Goal: Book appointment/travel/reservation

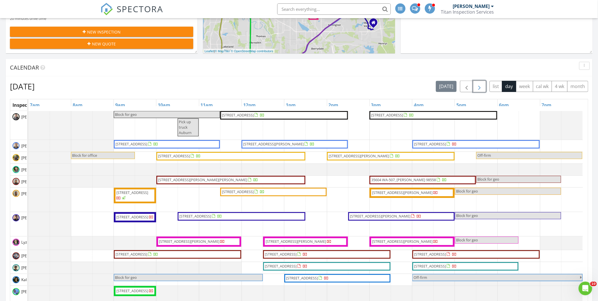
click at [479, 90] on span "button" at bounding box center [479, 86] width 7 height 7
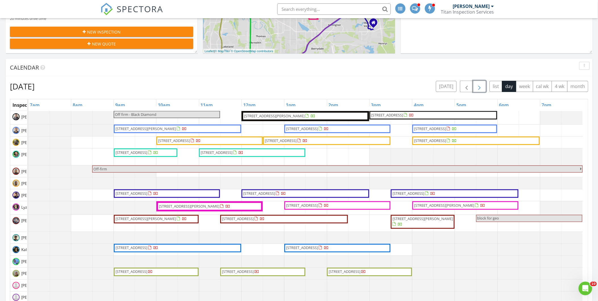
click at [479, 90] on span "button" at bounding box center [479, 86] width 7 height 7
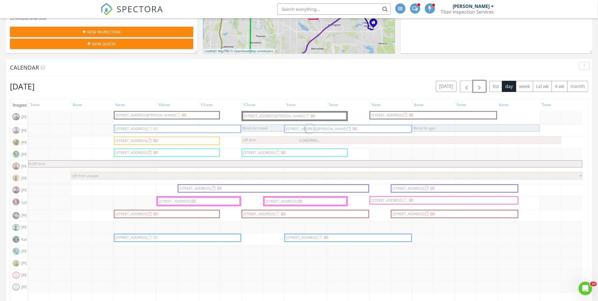
click at [479, 90] on span "button" at bounding box center [479, 86] width 7 height 7
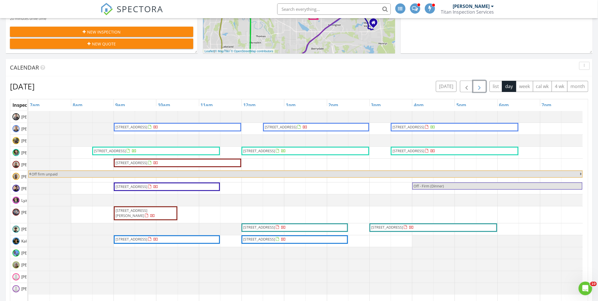
click at [479, 90] on span "button" at bounding box center [479, 86] width 7 height 7
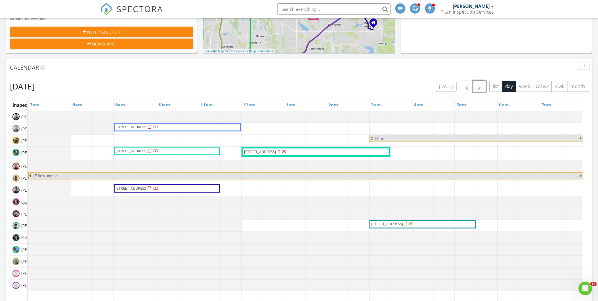
click at [479, 90] on span "button" at bounding box center [479, 86] width 7 height 7
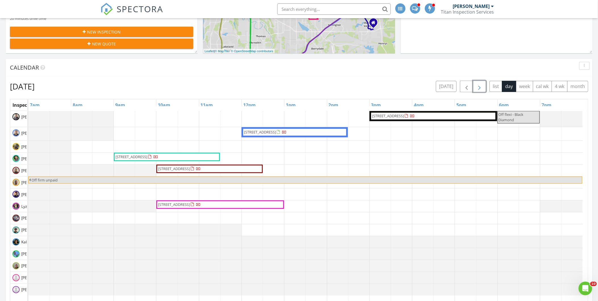
click at [479, 90] on span "button" at bounding box center [479, 86] width 7 height 7
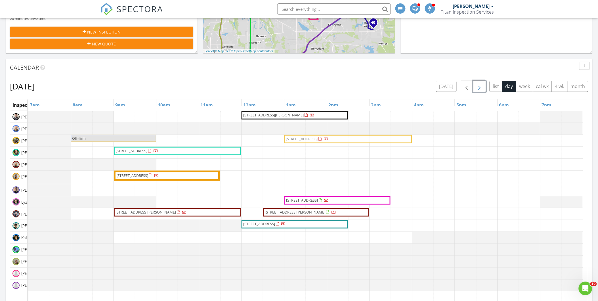
drag, startPoint x: 311, startPoint y: 161, endPoint x: 311, endPoint y: 145, distance: 15.6
click at [311, 145] on div "[STREET_ADDRESS][PERSON_NAME] Off-firm [STREET_ADDRESS] [STREET_ADDRESS] [STREE…" at bounding box center [307, 220] width 559 height 219
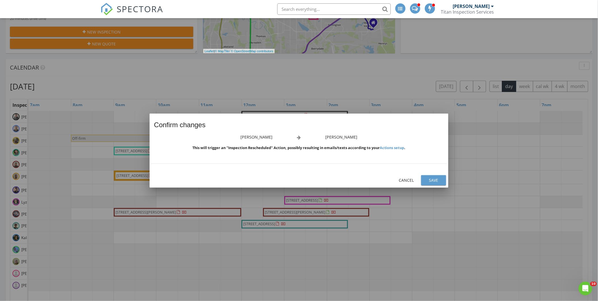
click at [427, 178] on div "Save" at bounding box center [434, 180] width 16 height 6
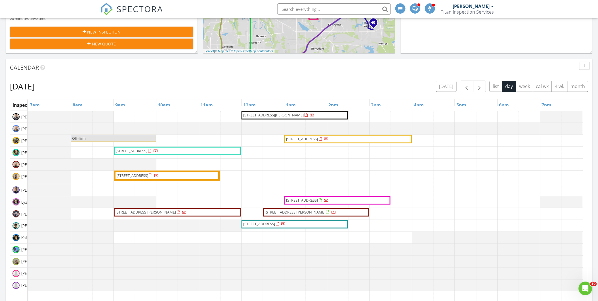
click at [28, 164] on div at bounding box center [28, 165] width 0 height 12
click at [154, 151] on link "Event" at bounding box center [144, 149] width 29 height 9
select select "8"
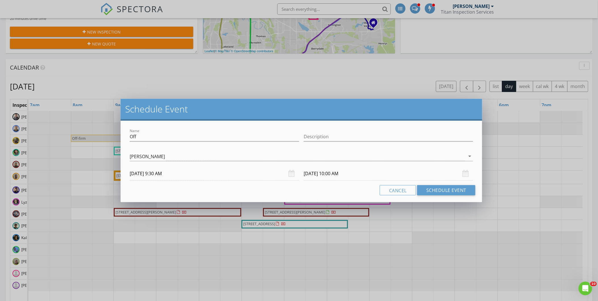
click at [372, 173] on input "[DATE] 10:00 AM" at bounding box center [388, 174] width 169 height 14
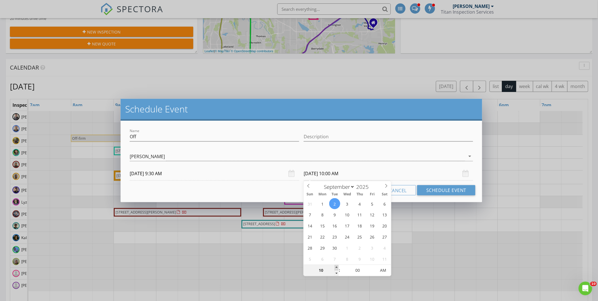
type input "11"
type input "[DATE] 11:00 AM"
click at [338, 267] on span at bounding box center [337, 268] width 4 height 6
type input "12"
type input "[DATE] 12:00 PM"
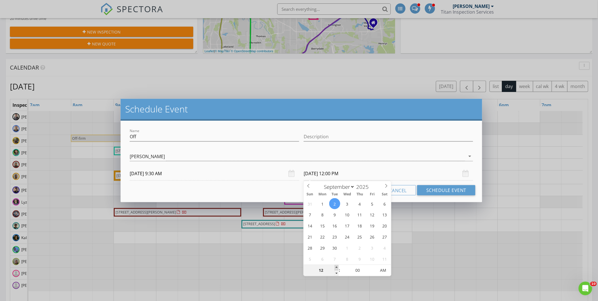
click at [338, 267] on span at bounding box center [337, 268] width 4 height 6
type input "01"
type input "[DATE] 1:00 PM"
click at [338, 267] on span at bounding box center [337, 268] width 4 height 6
type input "02"
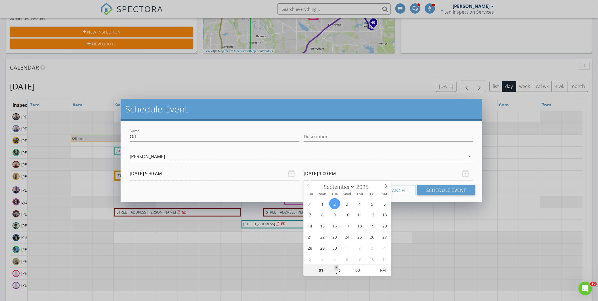
type input "[DATE] 2:00 PM"
click at [338, 267] on span at bounding box center [337, 268] width 4 height 6
type input "03"
type input "[DATE] 3:00 PM"
click at [338, 267] on span at bounding box center [337, 268] width 4 height 6
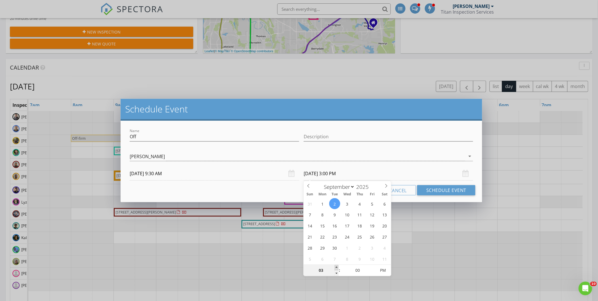
type input "04"
type input "[DATE] 4:00 PM"
click at [338, 267] on span at bounding box center [337, 268] width 4 height 6
type input "05"
type input "[DATE] 5:00 PM"
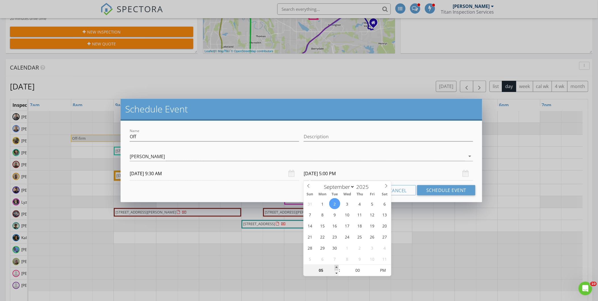
click at [338, 267] on span at bounding box center [337, 268] width 4 height 6
type input "06"
type input "[DATE] 6:00 PM"
click at [337, 267] on span at bounding box center [337, 268] width 4 height 6
type input "07"
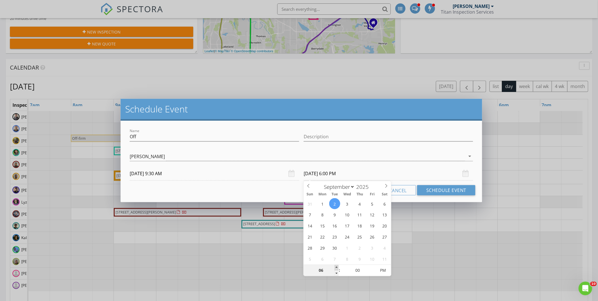
type input "[DATE] 7:00 PM"
click at [337, 267] on span at bounding box center [337, 268] width 4 height 6
click at [453, 189] on button "Schedule Event" at bounding box center [446, 190] width 58 height 10
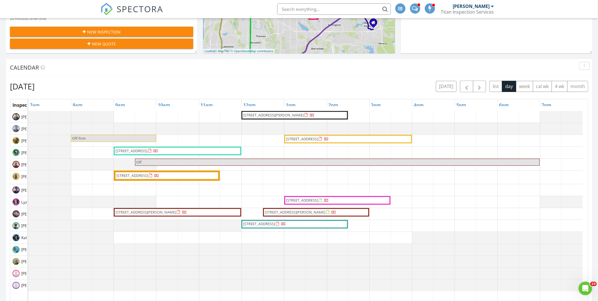
click at [212, 163] on span "Off" at bounding box center [337, 161] width 403 height 5
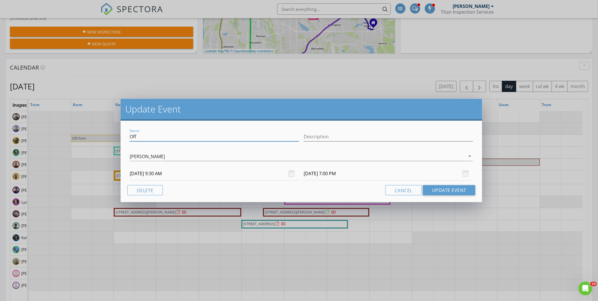
click at [168, 140] on input "Off" at bounding box center [214, 136] width 169 height 9
type input "Off"
click at [432, 191] on button "Update Event" at bounding box center [449, 190] width 52 height 10
click at [167, 137] on input "Off" at bounding box center [214, 136] width 169 height 9
type input "Off-firm"
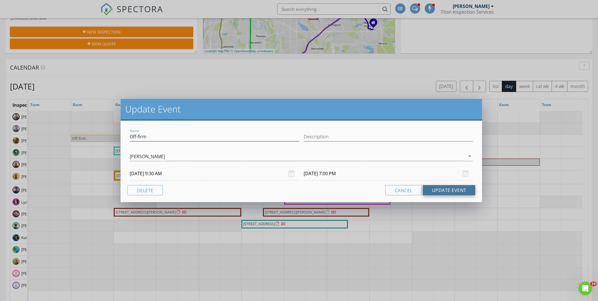
click at [436, 189] on button "Update Event" at bounding box center [449, 190] width 52 height 10
